Goal: Task Accomplishment & Management: Complete application form

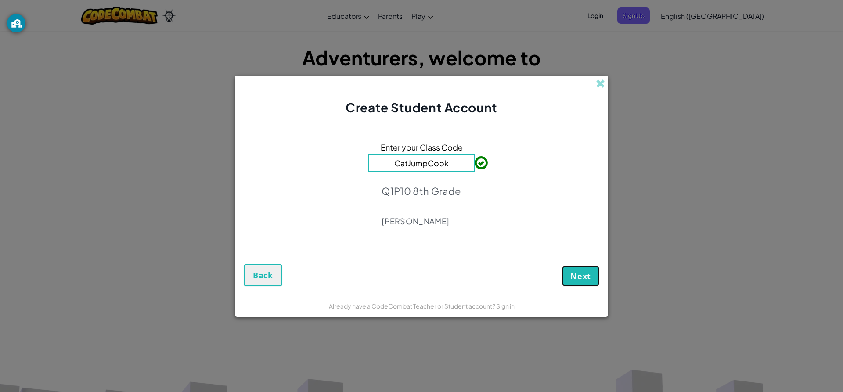
click at [596, 274] on button "Next" at bounding box center [580, 276] width 37 height 20
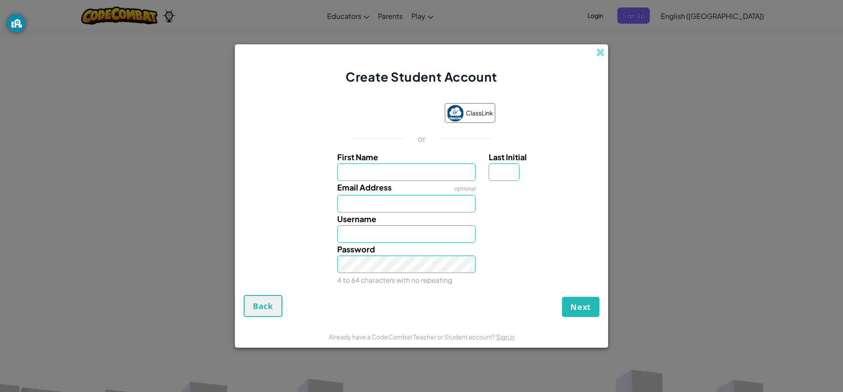
drag, startPoint x: 395, startPoint y: 139, endPoint x: 397, endPoint y: 135, distance: 4.7
click at [397, 135] on div "or" at bounding box center [422, 139] width 170 height 11
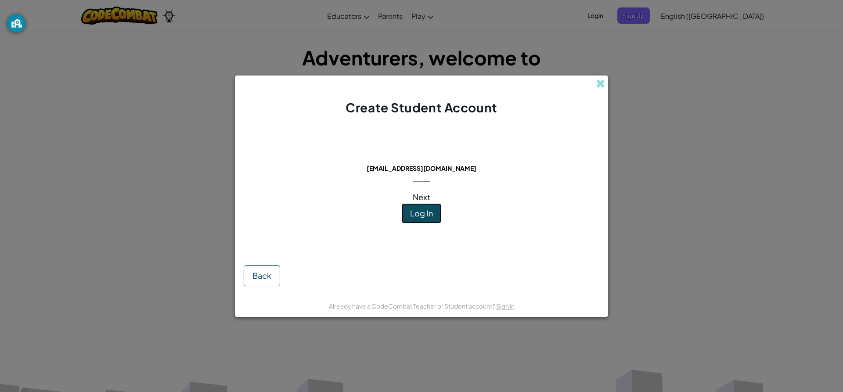
click at [433, 213] on button "Log In" at bounding box center [422, 213] width 40 height 20
